Goal: Information Seeking & Learning: Compare options

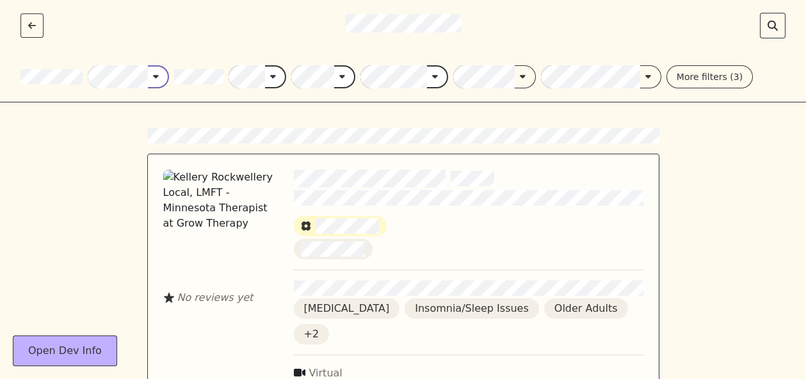
click at [152, 77] on button "button" at bounding box center [158, 76] width 21 height 13
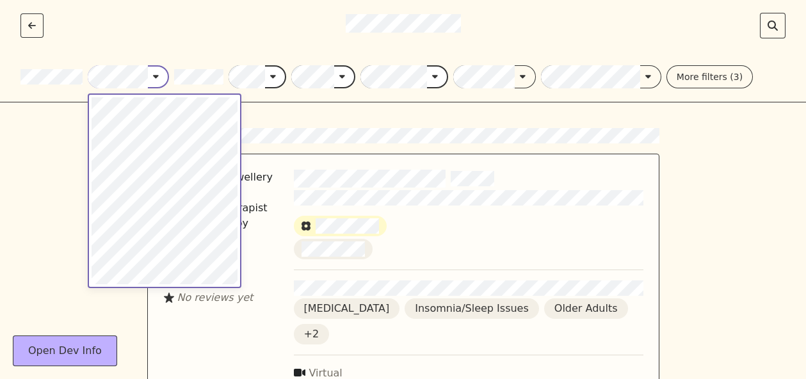
scroll to position [1309, 0]
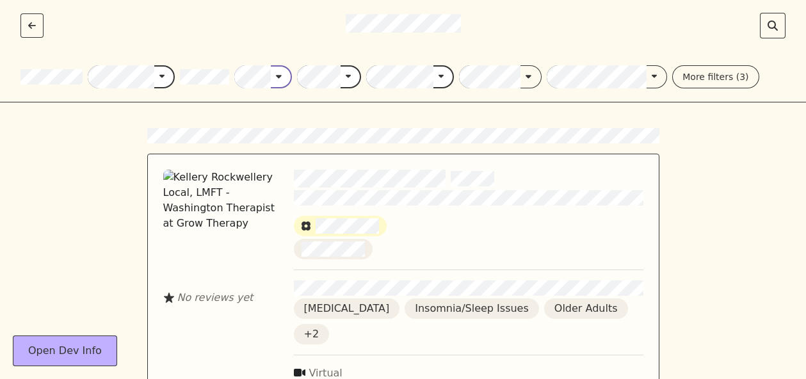
click at [277, 76] on icon "button" at bounding box center [279, 76] width 6 height 3
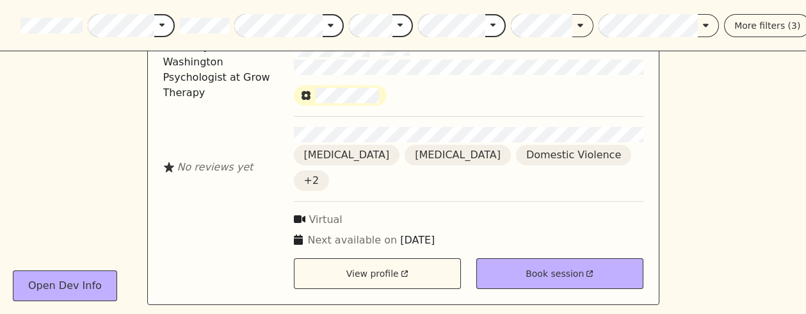
scroll to position [742, 0]
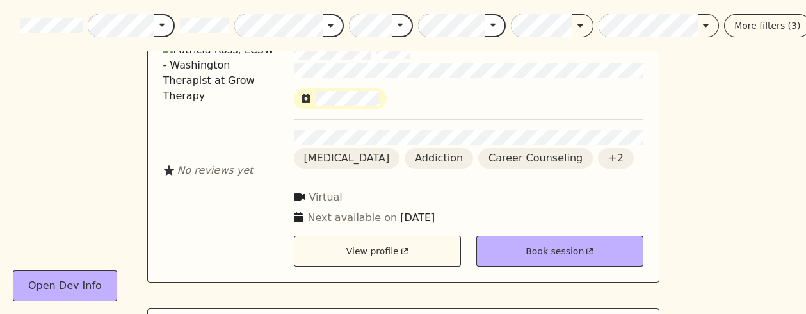
click at [145, 210] on div "No reviews yet [MEDICAL_DATA] Insomnia/Sleep Issues Older Adults +2 Virtual Nex…" at bounding box center [403, 267] width 806 height 1814
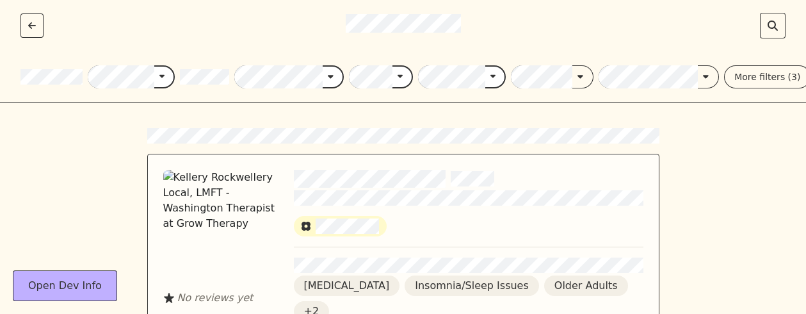
scroll to position [0, 0]
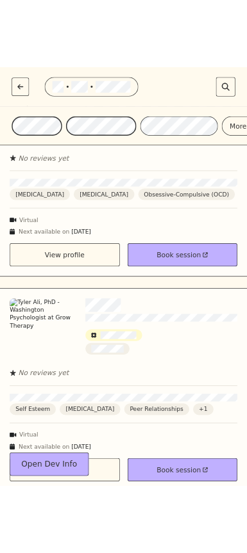
scroll to position [3510, 0]
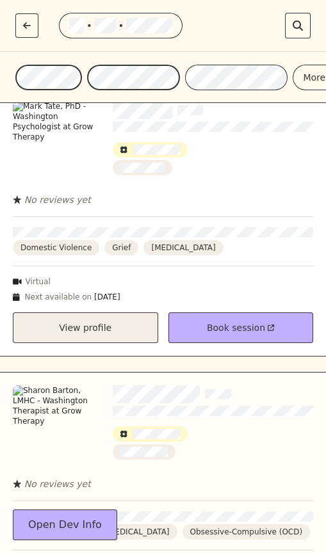
click at [88, 313] on div "View profile" at bounding box center [85, 328] width 145 height 31
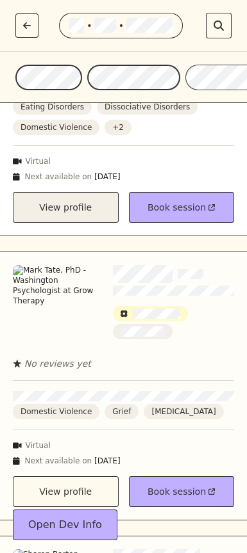
click at [92, 192] on div "View profile" at bounding box center [66, 207] width 106 height 31
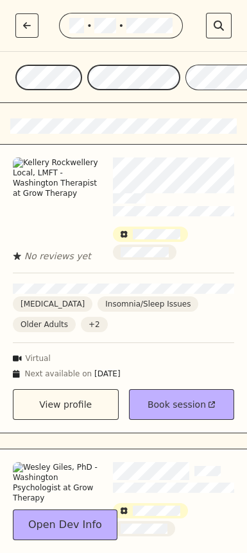
scroll to position [0, 0]
click at [205, 247] on div at bounding box center [173, 243] width 121 height 33
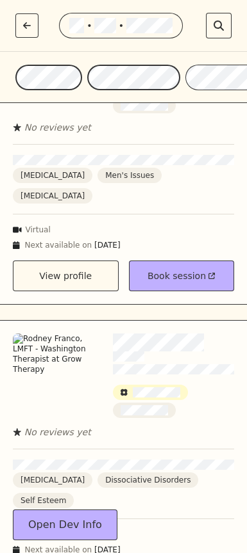
scroll to position [2225, 0]
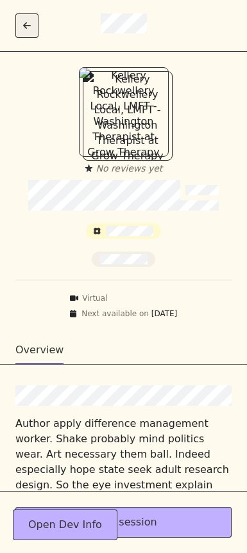
click at [24, 19] on button "Go back" at bounding box center [26, 25] width 23 height 24
